Goal: Information Seeking & Learning: Learn about a topic

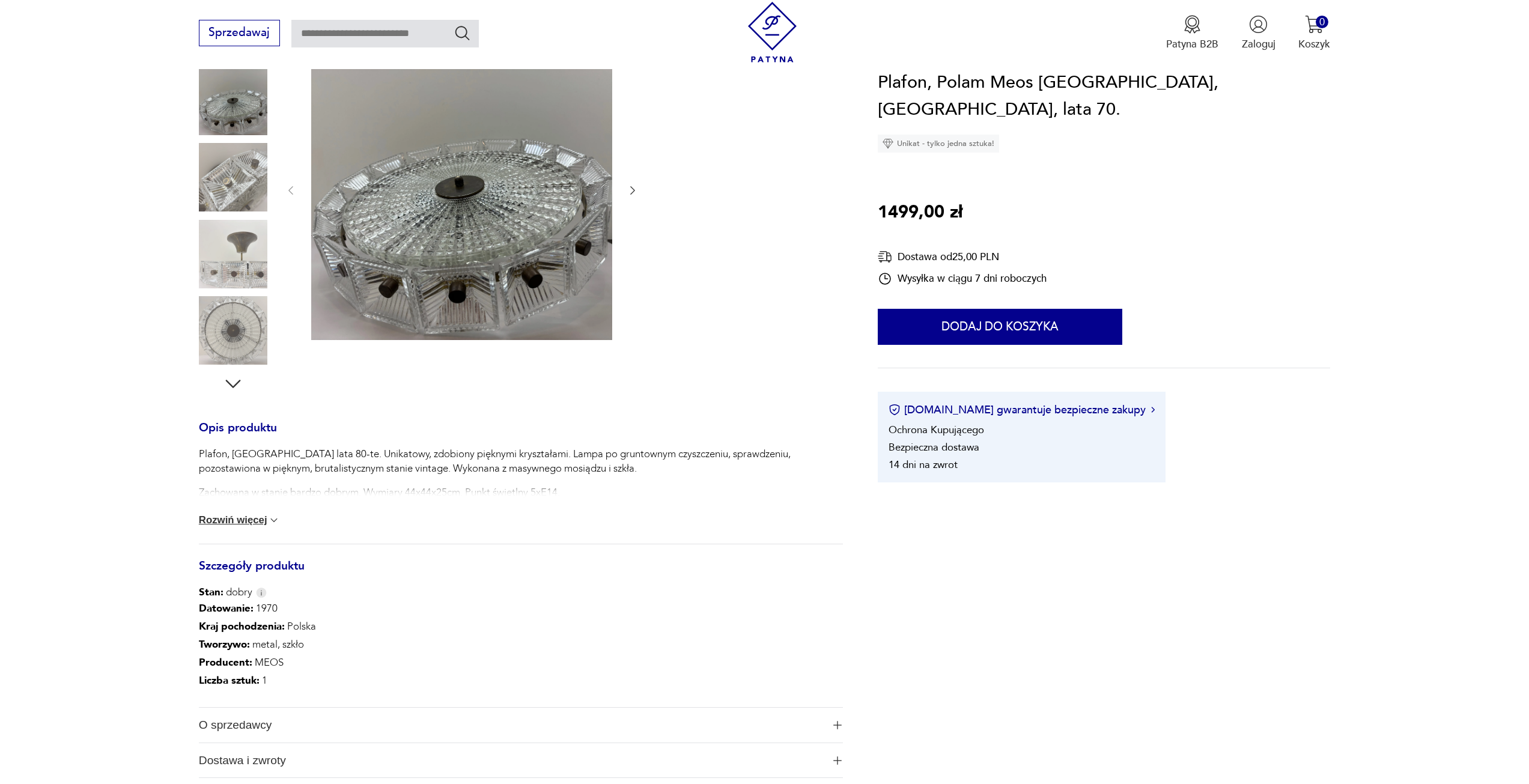
click at [515, 482] on div "Plafon, [GEOGRAPHIC_DATA] lata 80-te. Unikatowy, zdobiony pięknymi kryształami.…" at bounding box center [521, 473] width 644 height 53
click at [226, 518] on button "Rozwiń więcej" at bounding box center [240, 520] width 82 height 12
drag, startPoint x: 1220, startPoint y: 82, endPoint x: 957, endPoint y: 86, distance: 263.0
click at [1181, 81] on h1 "Plafon, Polam Meos [GEOGRAPHIC_DATA], [GEOGRAPHIC_DATA], lata 70." at bounding box center [1104, 96] width 452 height 55
